Goal: Contribute content

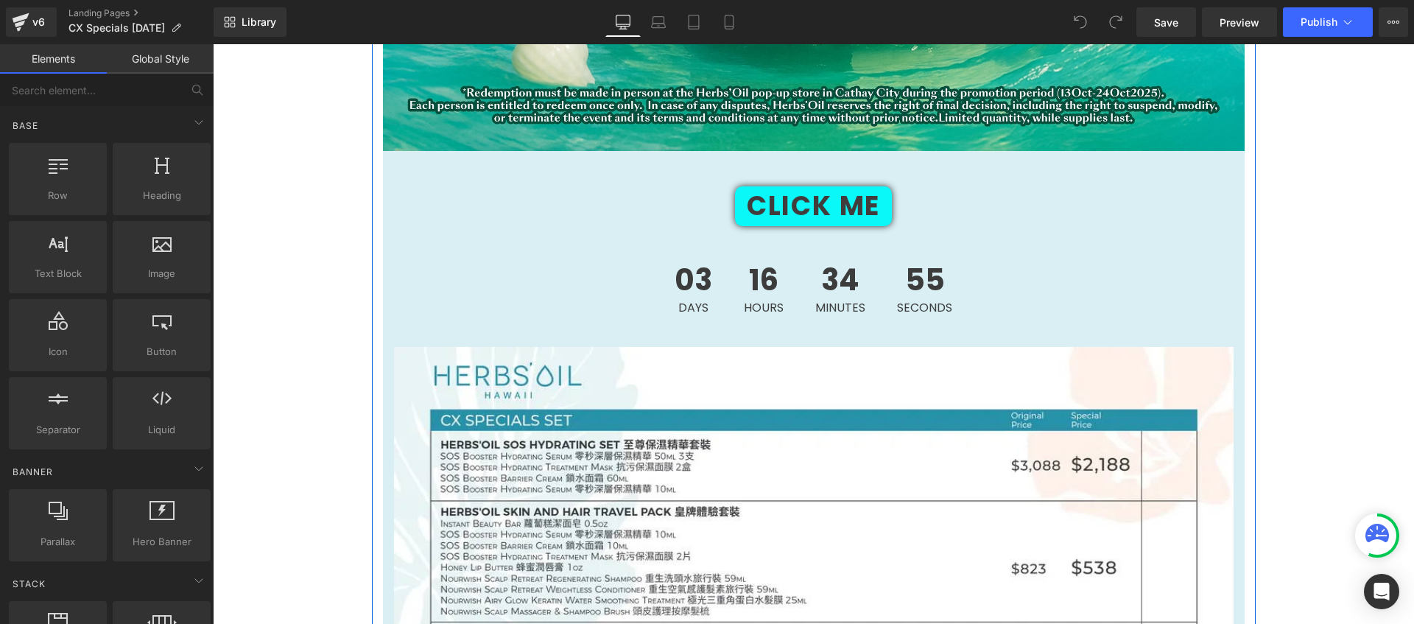
scroll to position [1558, 0]
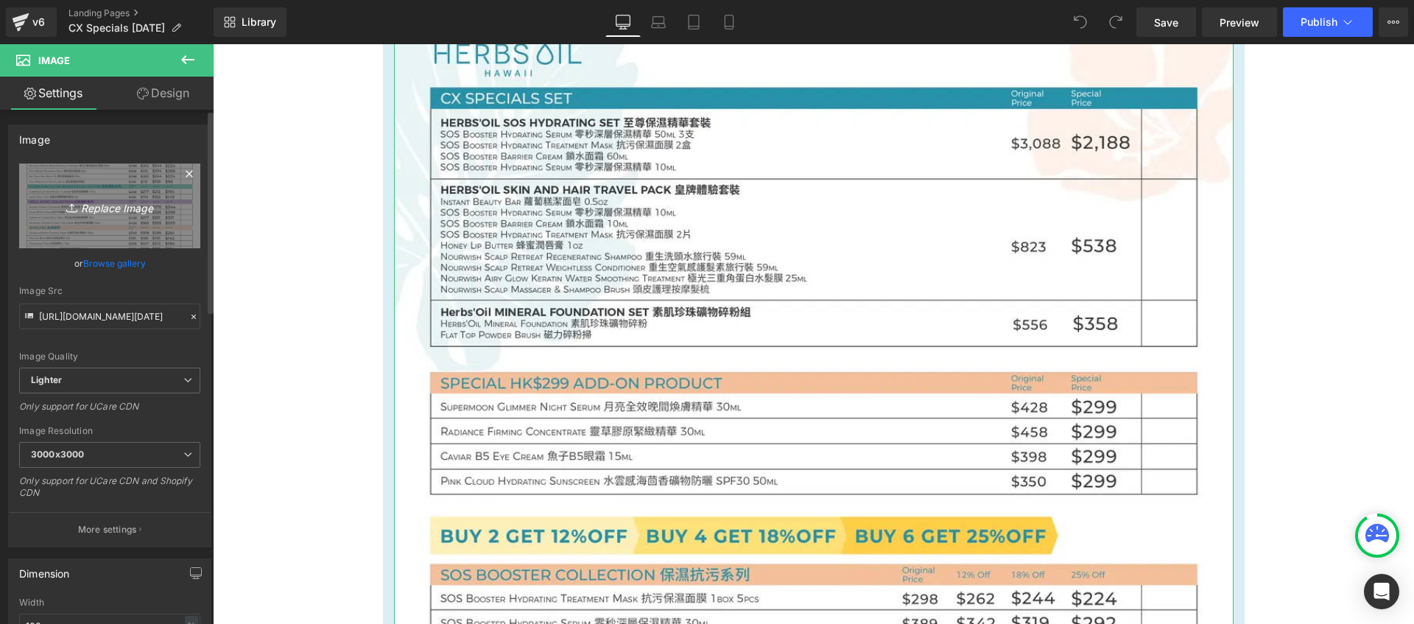
click at [94, 212] on icon "Replace Image" at bounding box center [110, 206] width 118 height 18
type input "C:\fakepath\[DATE] CX-03.webp"
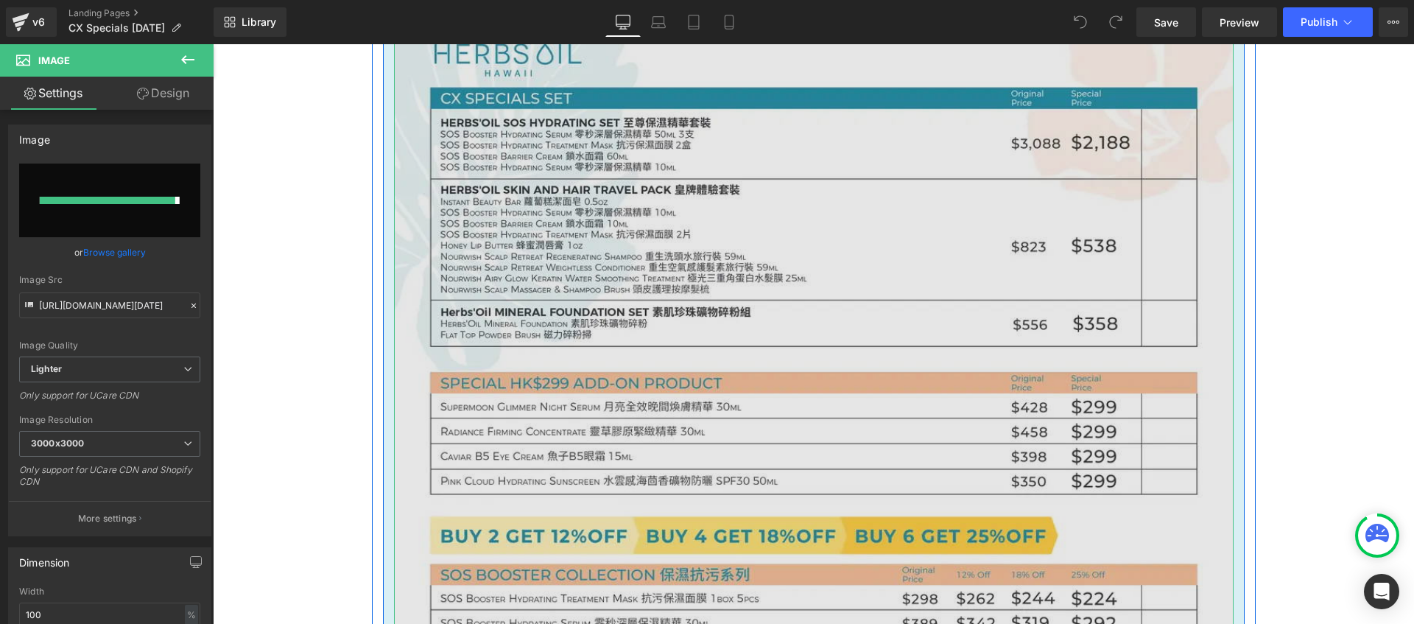
type input "[URL][DOMAIN_NAME][DATE]"
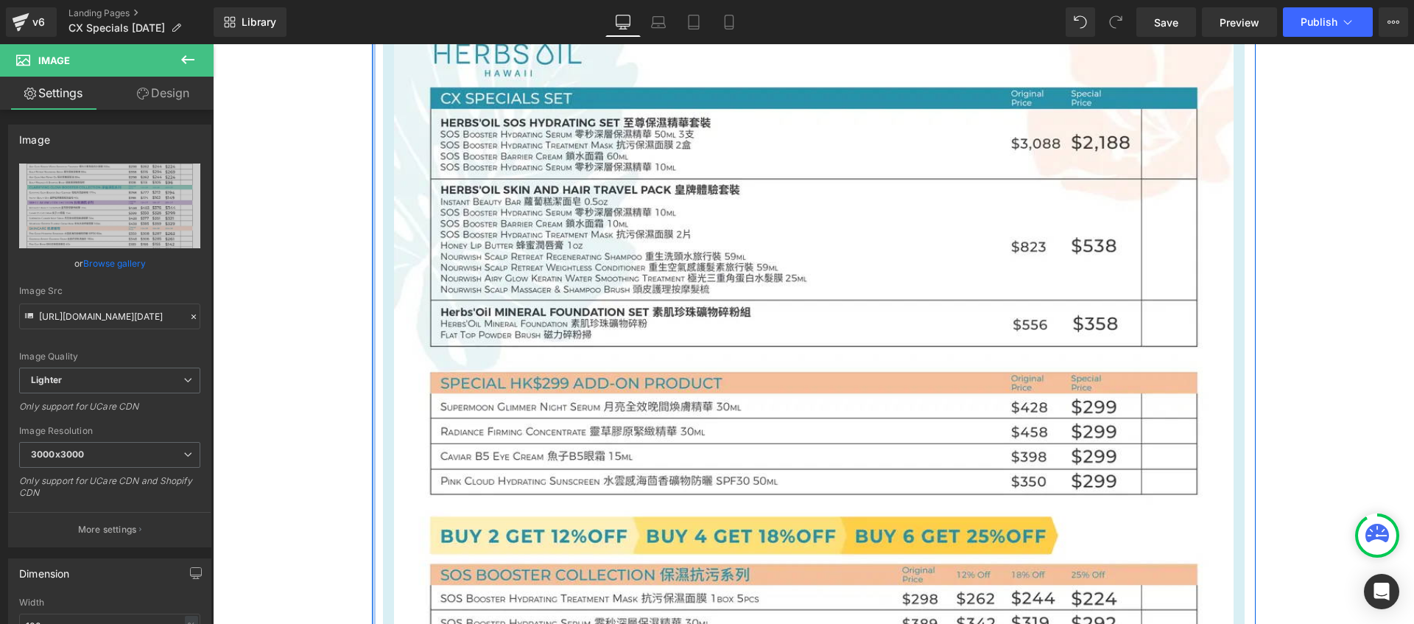
scroll to position [1785, 0]
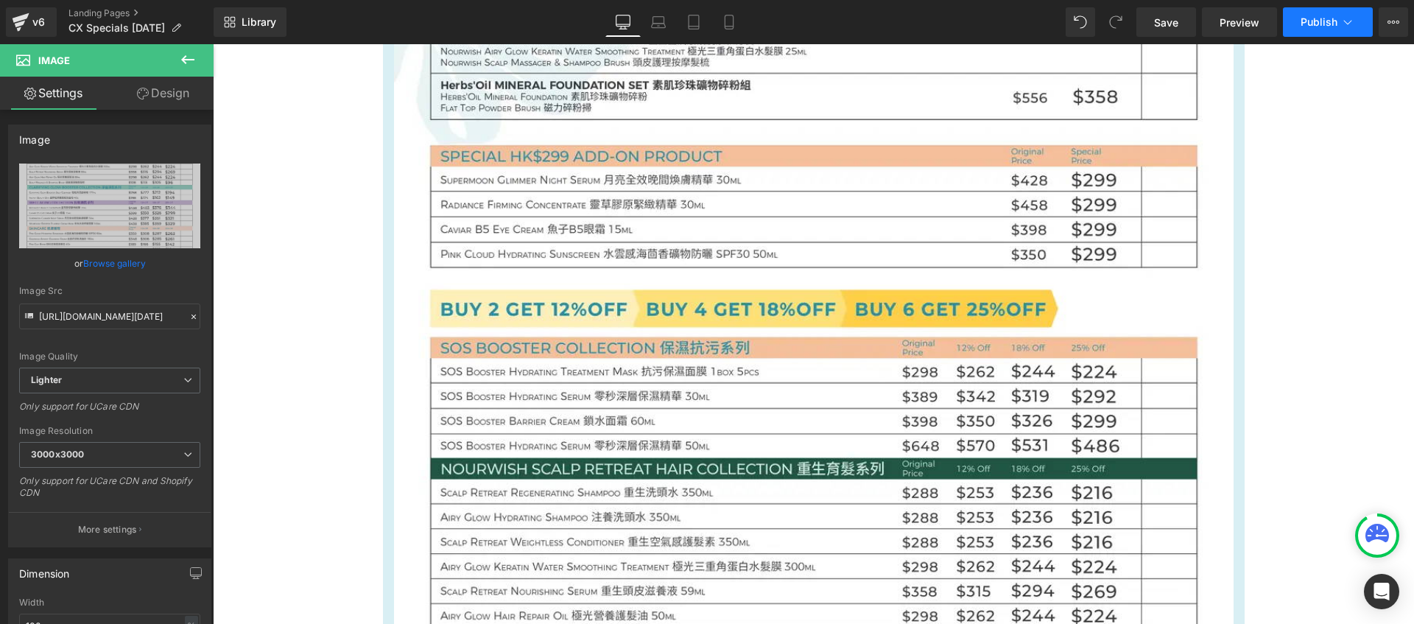
click at [1318, 22] on span "Publish" at bounding box center [1318, 22] width 37 height 12
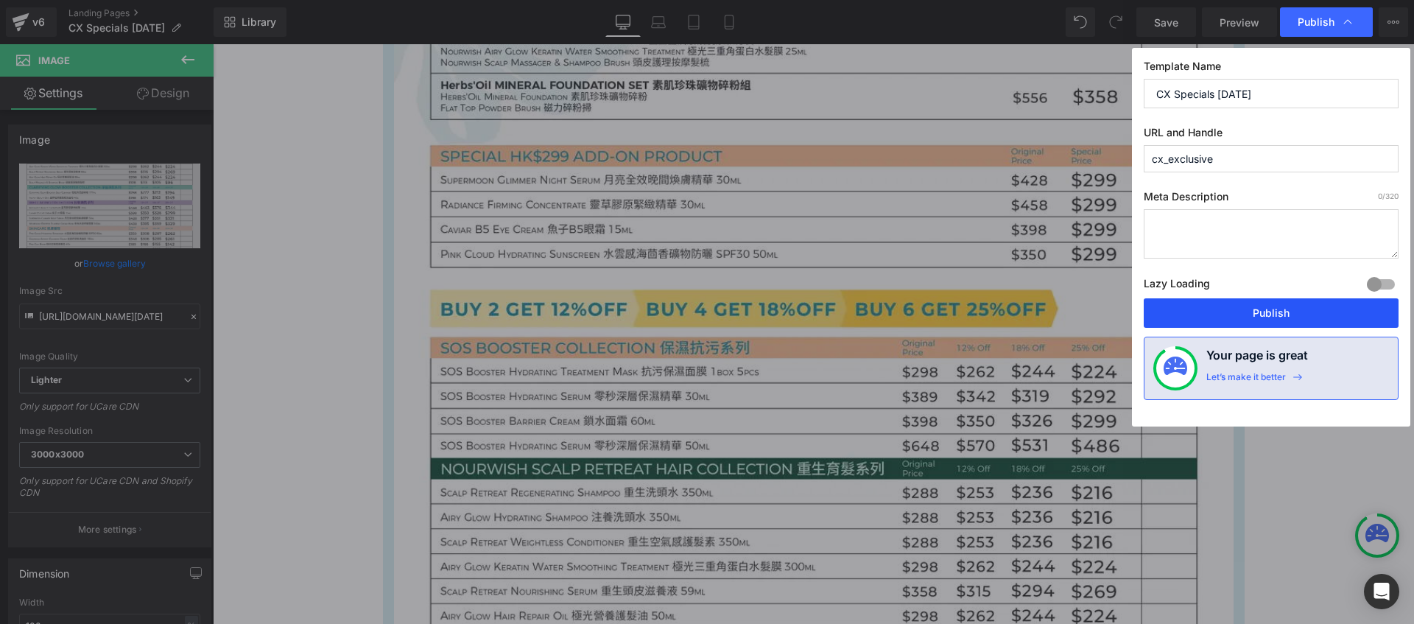
click at [1229, 309] on button "Publish" at bounding box center [1271, 312] width 255 height 29
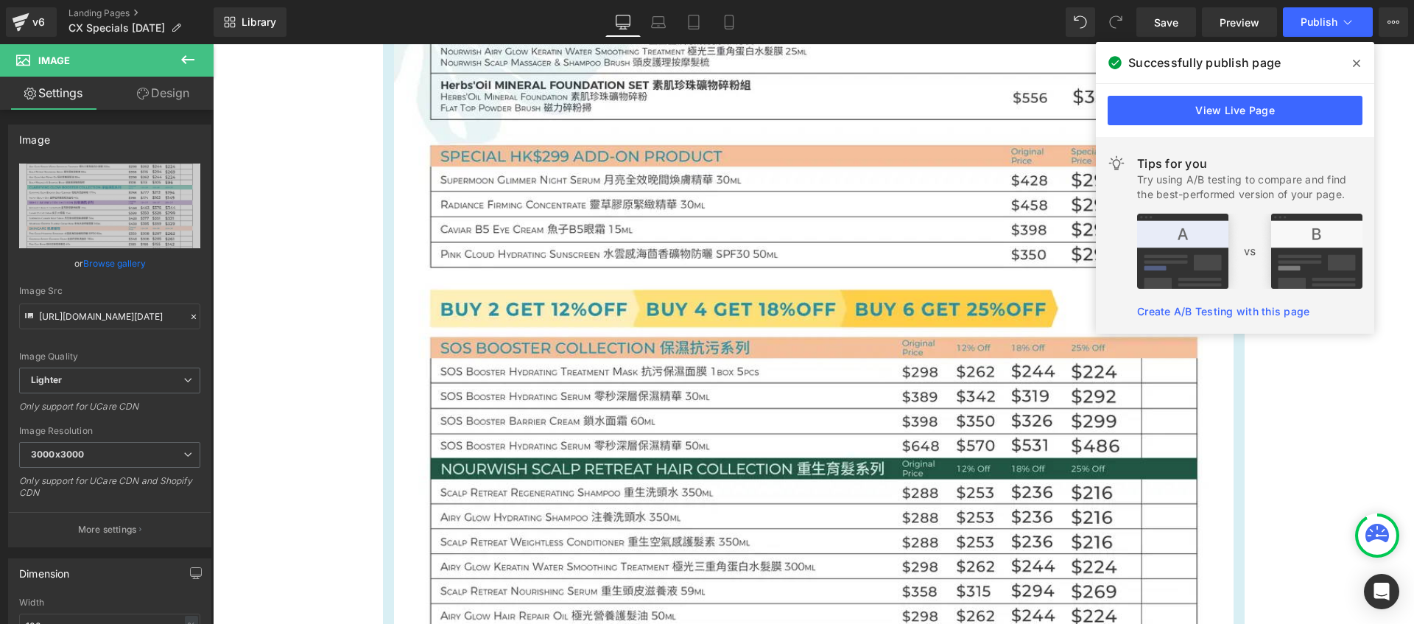
click at [1351, 66] on span at bounding box center [1357, 64] width 24 height 24
